Goal: Check status: Check status

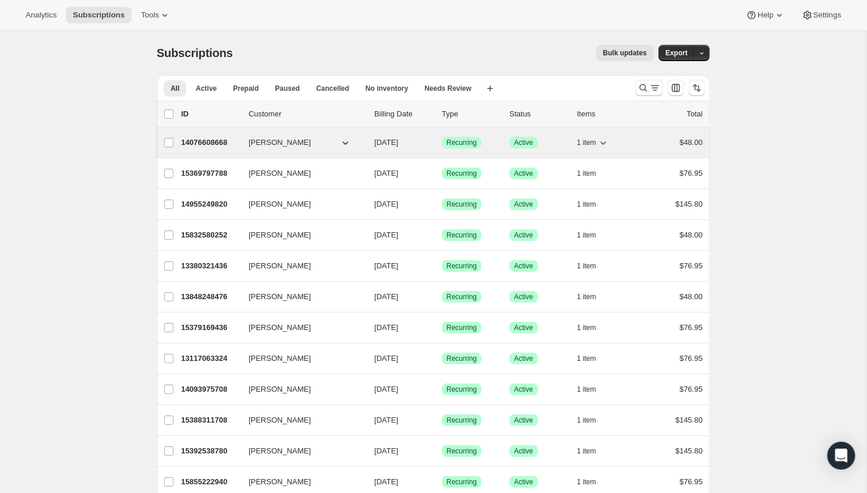
click at [225, 141] on p "14076608668" at bounding box center [210, 143] width 58 height 12
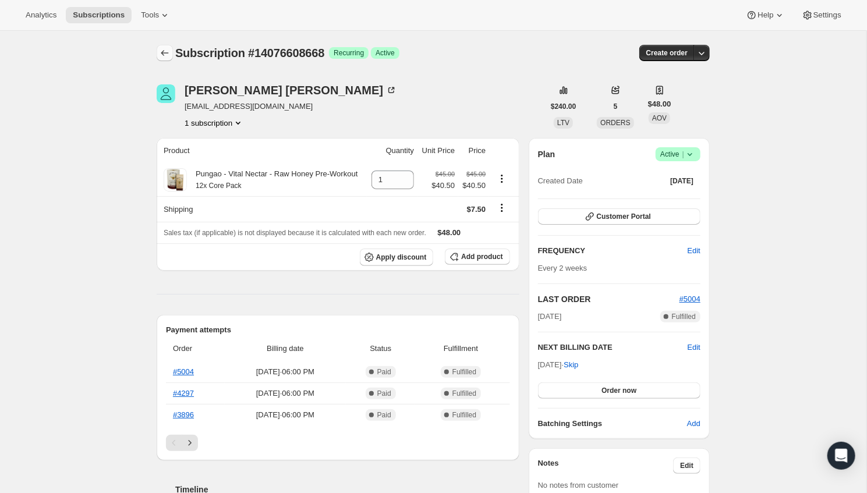
click at [164, 49] on icon "Subscriptions" at bounding box center [165, 53] width 12 height 12
